Goal: Check status

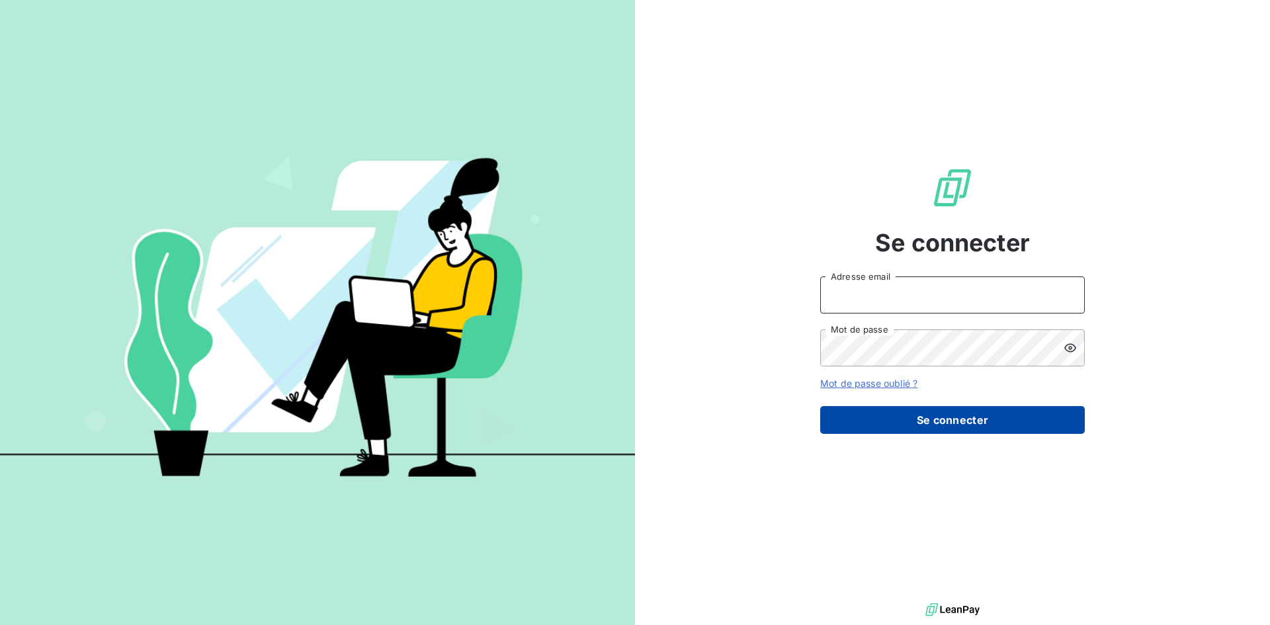
type input "[PERSON_NAME][EMAIL_ADDRESS][DOMAIN_NAME]"
click at [895, 409] on button "Se connecter" at bounding box center [952, 420] width 265 height 28
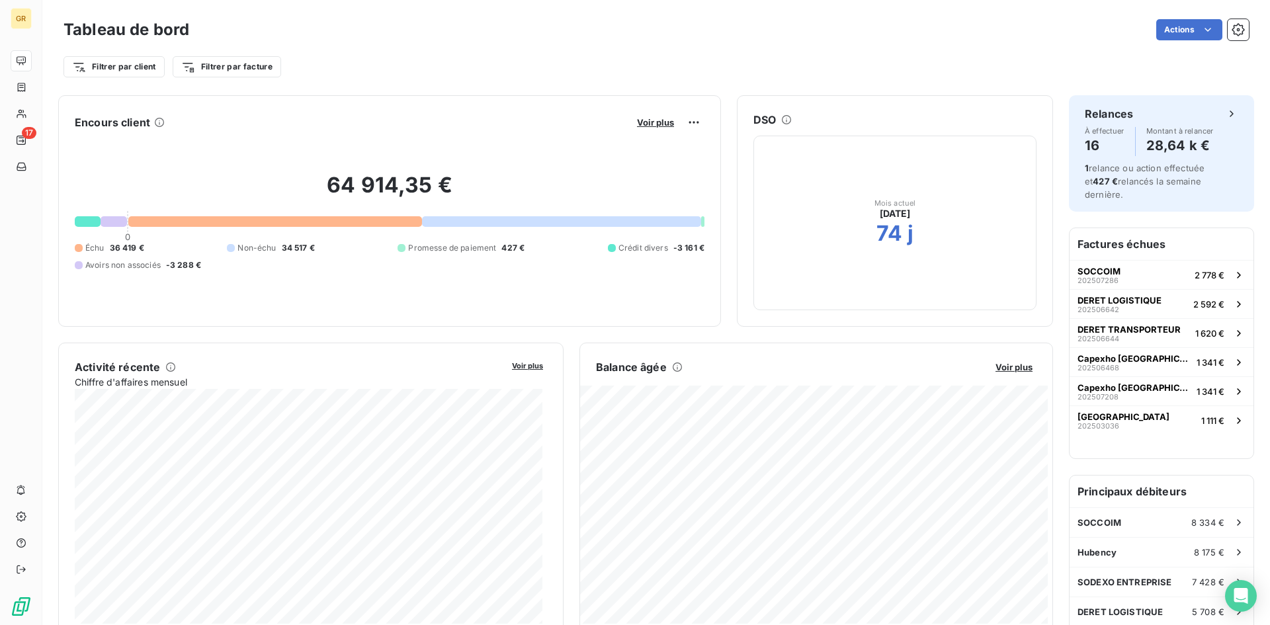
click at [1117, 236] on h6 "Factures échues" at bounding box center [1162, 244] width 184 height 32
click at [1084, 577] on span "SODEXO ENTREPRISE" at bounding box center [1125, 582] width 95 height 11
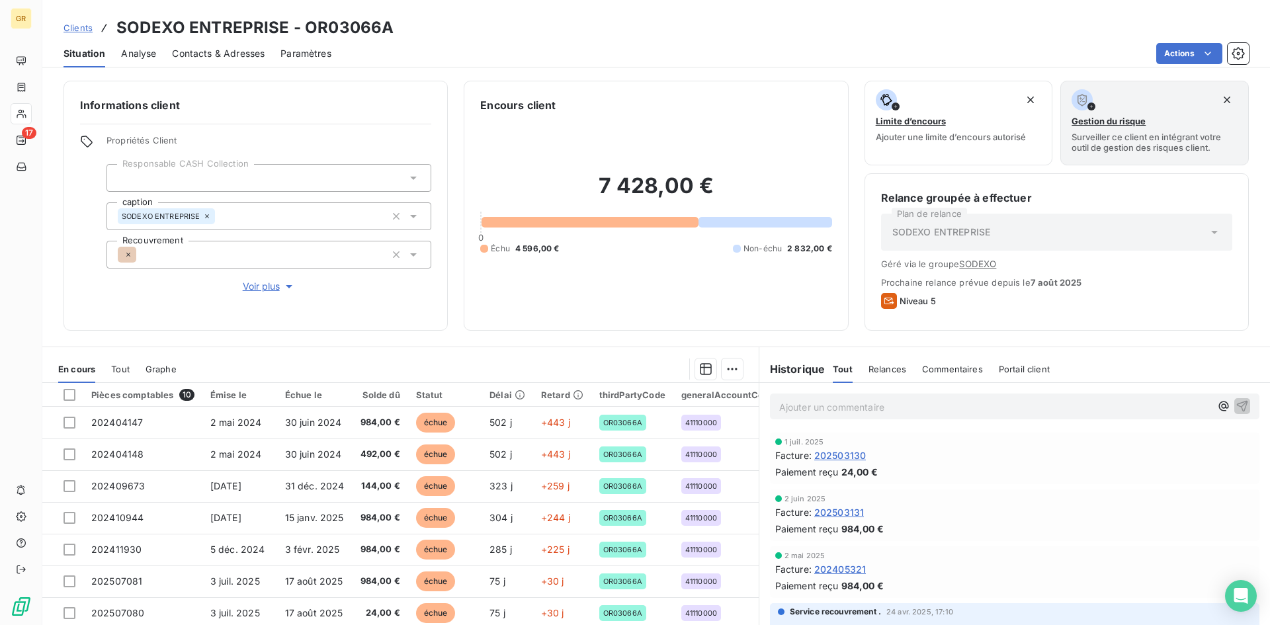
click at [828, 512] on span "202503131" at bounding box center [839, 512] width 50 height 14
